Goal: Information Seeking & Learning: Learn about a topic

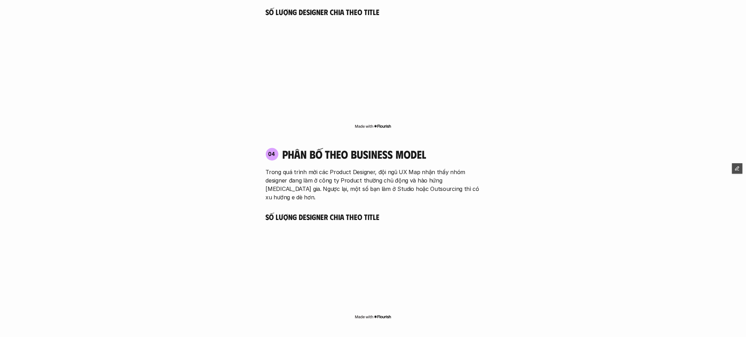
scroll to position [1489, 0]
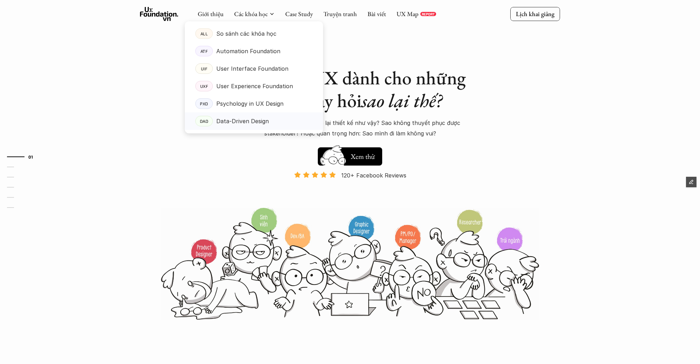
click at [232, 118] on p "Data-Driven Design" at bounding box center [242, 121] width 52 height 10
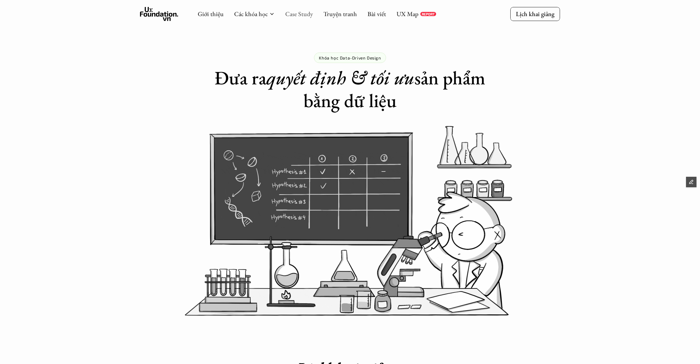
click at [290, 14] on link "Case Study" at bounding box center [299, 14] width 28 height 8
